Goal: Transaction & Acquisition: Purchase product/service

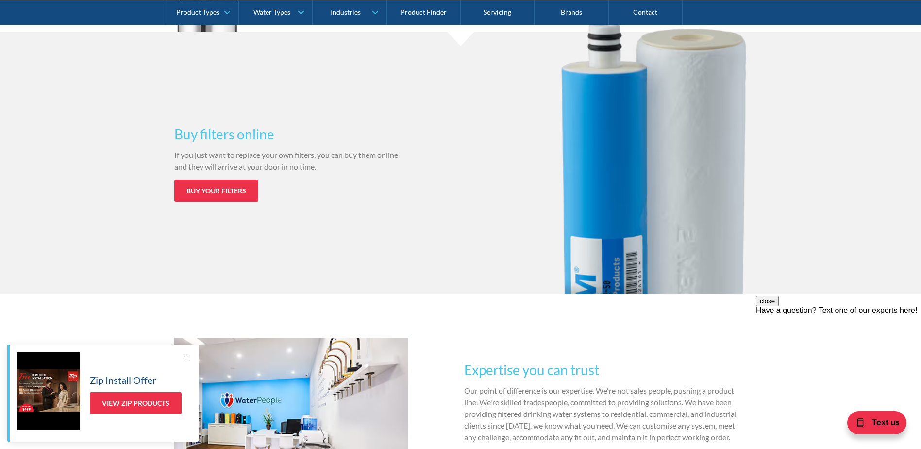
scroll to position [1262, 0]
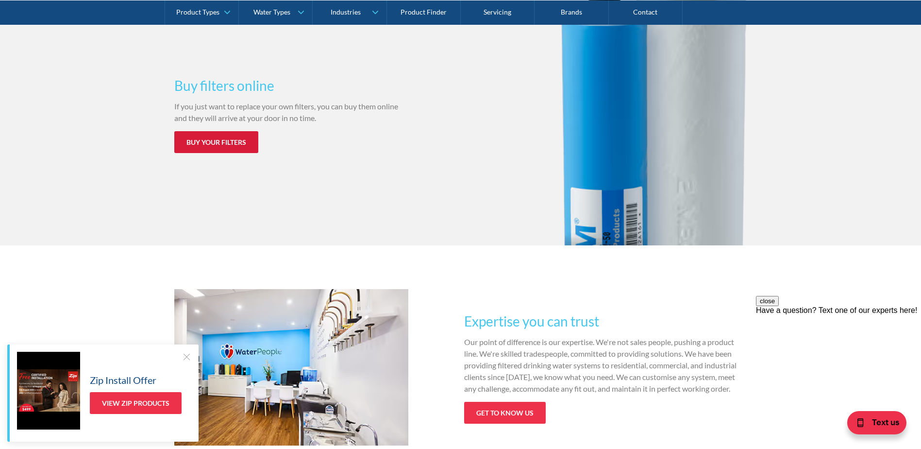
click at [217, 142] on link "Buy your filters" at bounding box center [216, 142] width 84 height 22
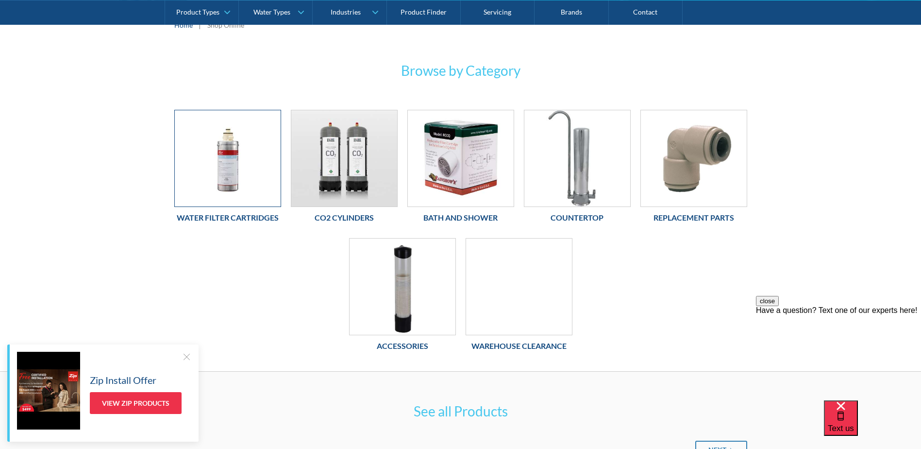
click at [227, 159] on img at bounding box center [228, 158] width 106 height 96
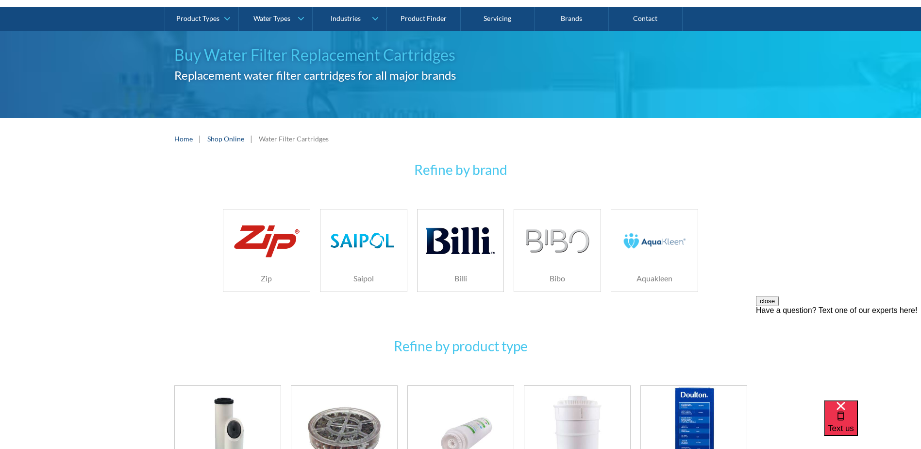
scroll to position [340, 0]
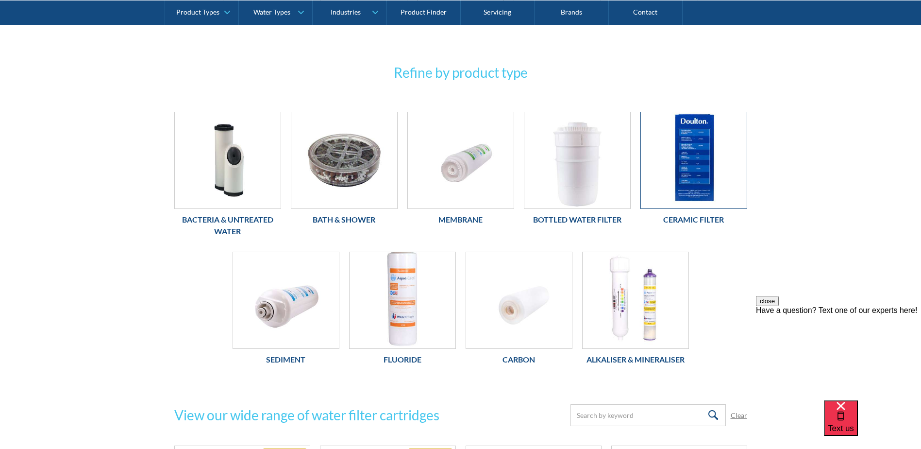
click at [692, 153] on img at bounding box center [694, 160] width 106 height 96
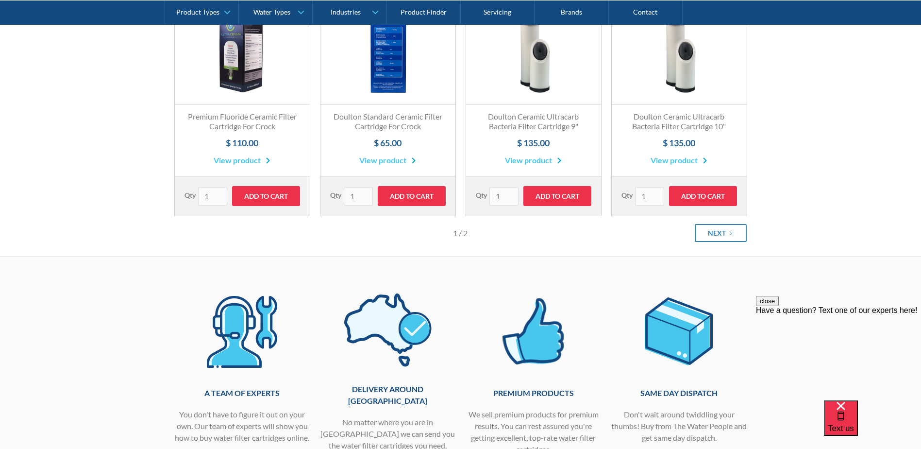
scroll to position [146, 0]
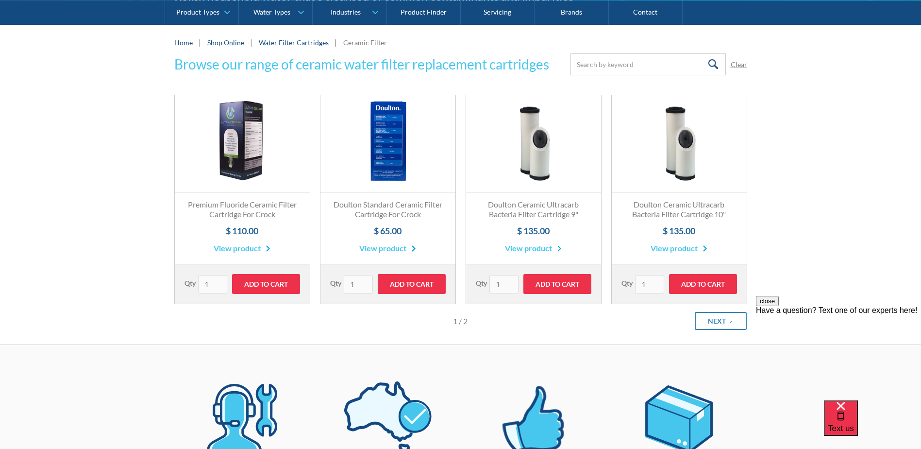
click at [390, 148] on link "Fits Most Brands Best Seller" at bounding box center [387, 143] width 135 height 97
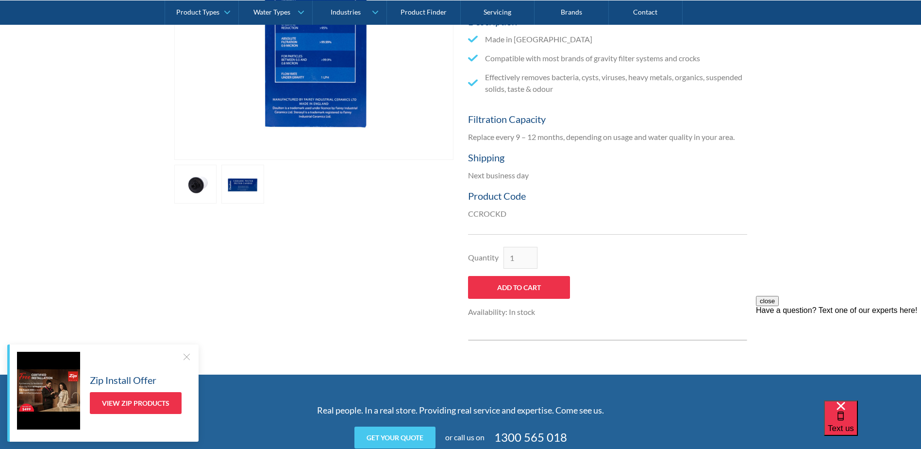
scroll to position [97, 0]
